Goal: Communication & Community: Share content

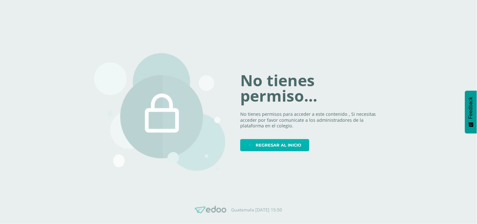
click at [280, 144] on span "Regresar al inicio" at bounding box center [279, 145] width 46 height 12
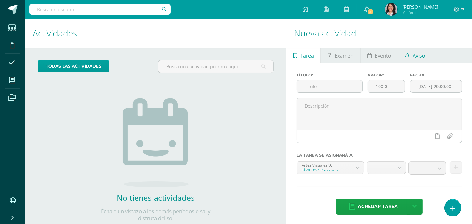
click at [419, 55] on span "Aviso" at bounding box center [419, 55] width 13 height 15
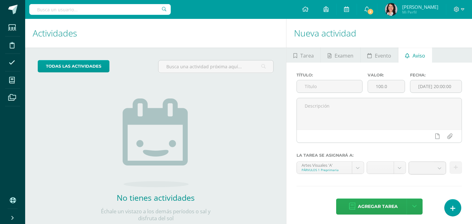
scroll to position [18, 0]
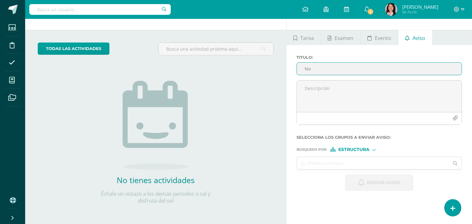
click at [372, 72] on input "No" at bounding box center [379, 69] width 165 height 12
type input "N"
type input "G"
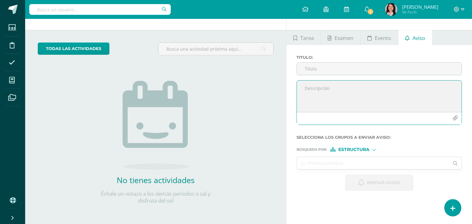
click at [358, 86] on textarea at bounding box center [379, 96] width 165 height 31
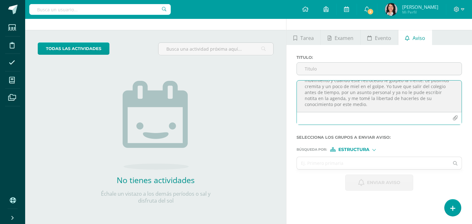
scroll to position [43, 0]
click at [412, 105] on textarea "Buena tarde papitos [PERSON_NAME]: Gusto de saludarles deseándoles bencidiones …" at bounding box center [379, 96] width 165 height 31
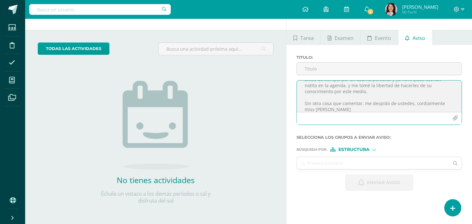
type textarea "Buena tarde papitos [PERSON_NAME]: Gusto de saludarles deseándoles bencidiones …"
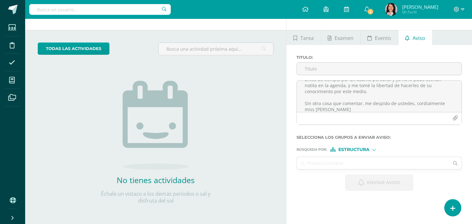
click at [375, 150] on div at bounding box center [373, 149] width 3 height 3
click at [362, 165] on span "Persona" at bounding box center [356, 165] width 23 height 3
click at [347, 164] on input "text" at bounding box center [373, 163] width 152 height 12
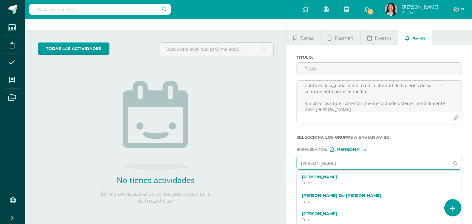
type input "[PERSON_NAME]"
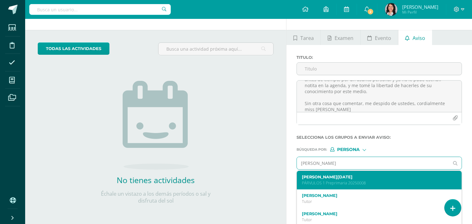
click at [336, 175] on label "[PERSON_NAME][DATE]" at bounding box center [376, 177] width 148 height 5
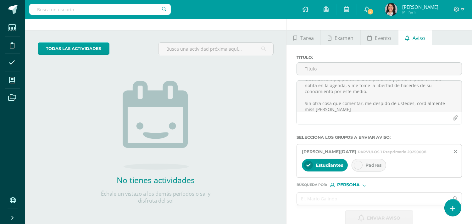
click at [358, 166] on icon at bounding box center [358, 165] width 4 height 4
click at [337, 201] on input "text" at bounding box center [373, 199] width 152 height 12
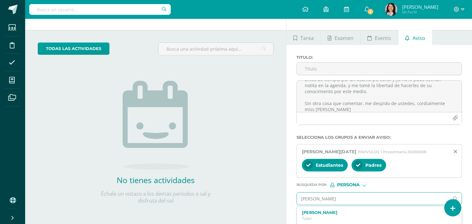
type input "[PERSON_NAME]"
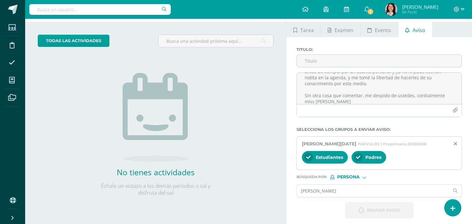
scroll to position [30, 0]
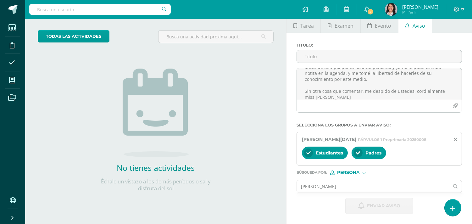
click at [363, 186] on input "[PERSON_NAME]" at bounding box center [373, 186] width 152 height 12
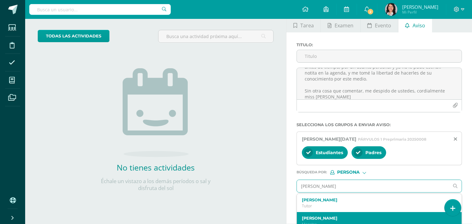
click at [322, 218] on label "[PERSON_NAME]" at bounding box center [376, 218] width 148 height 5
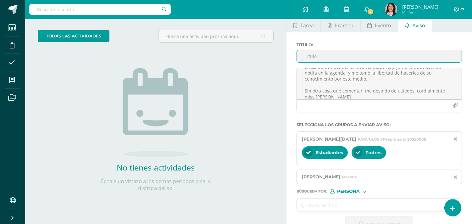
click at [348, 58] on input "Titulo :" at bounding box center [379, 56] width 165 height 12
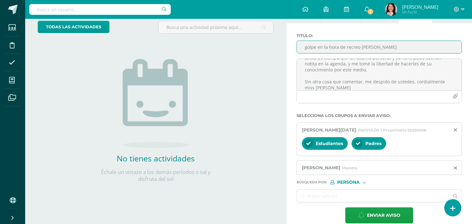
scroll to position [49, 0]
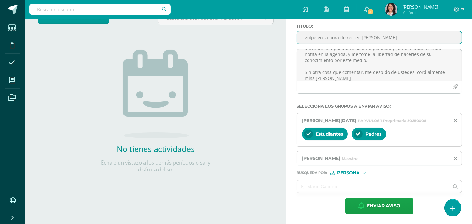
click at [315, 38] on input "golpe en la hora de recreo [PERSON_NAME]" at bounding box center [379, 37] width 165 height 12
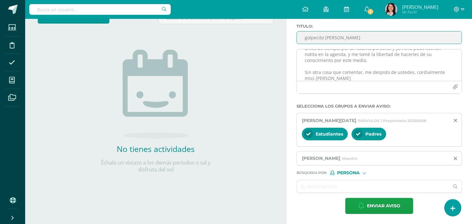
type input "golpecito [PERSON_NAME]"
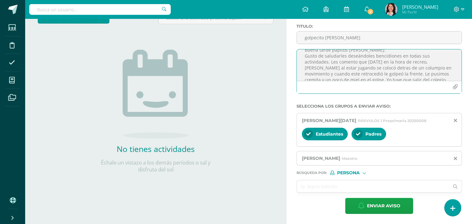
scroll to position [14, 0]
click at [332, 60] on textarea "Buena tarde papitos [PERSON_NAME]: Gusto de saludarles deseándoles bencidiones …" at bounding box center [379, 64] width 165 height 31
click at [357, 67] on textarea "Buena tarde papitos [PERSON_NAME]: Gusto de saludarles deseándoles bencidiones …" at bounding box center [379, 64] width 165 height 31
click at [357, 59] on textarea "Buena tarde papitos [PERSON_NAME]: Gusto de saludarles deseándoles bencidiones …" at bounding box center [379, 64] width 165 height 31
type textarea "Buena tarde papitos [PERSON_NAME]: Gusto de saludarles deseándoles bencidiones …"
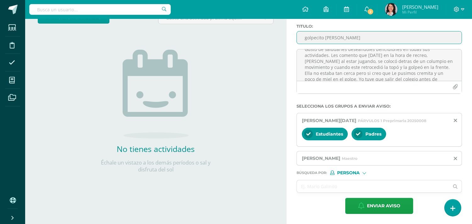
click at [324, 38] on input "golpecito [PERSON_NAME]" at bounding box center [379, 37] width 165 height 12
type input "Incidente [PERSON_NAME] en el recreo"
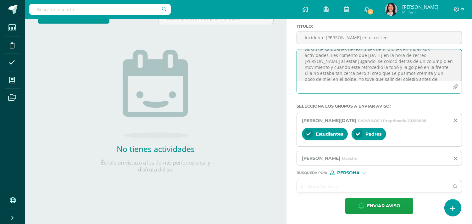
click at [338, 73] on textarea "Buena tarde papitos [PERSON_NAME]: Gusto de saludarles deseándoles bencidiones …" at bounding box center [379, 64] width 165 height 31
click at [427, 71] on textarea "Buena tarde papitos [PERSON_NAME]: Gusto de saludarles deseándoles bencidiones …" at bounding box center [379, 64] width 165 height 31
click at [341, 77] on textarea "Buena tarde papitos [PERSON_NAME]: Gusto de saludarles deseándoles bencidiones …" at bounding box center [379, 64] width 165 height 31
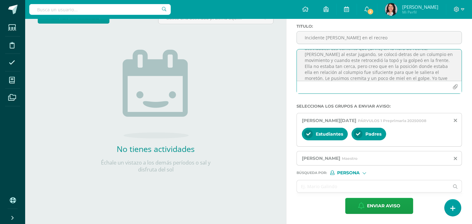
click at [355, 65] on textarea "Buena tarde papitos [PERSON_NAME]: Gusto de saludarles deseándoles bencidiones …" at bounding box center [379, 64] width 165 height 31
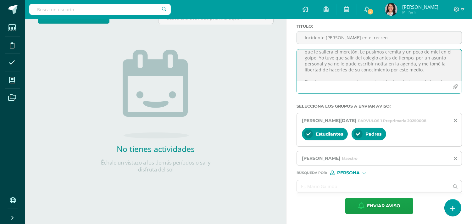
scroll to position [61, 0]
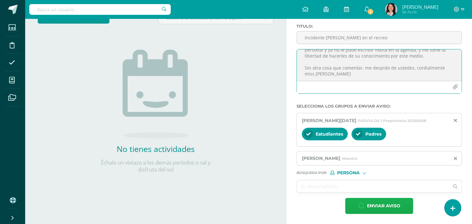
type textarea "Buena tarde papitos [PERSON_NAME]: Gusto de saludarles deseándoles bencidiones …"
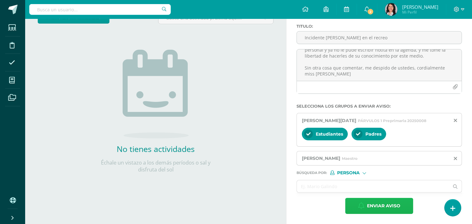
click at [388, 207] on span "Enviar aviso" at bounding box center [383, 205] width 33 height 15
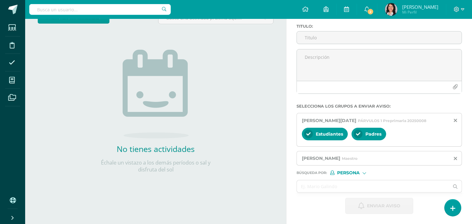
scroll to position [18, 0]
